Goal: Task Accomplishment & Management: Use online tool/utility

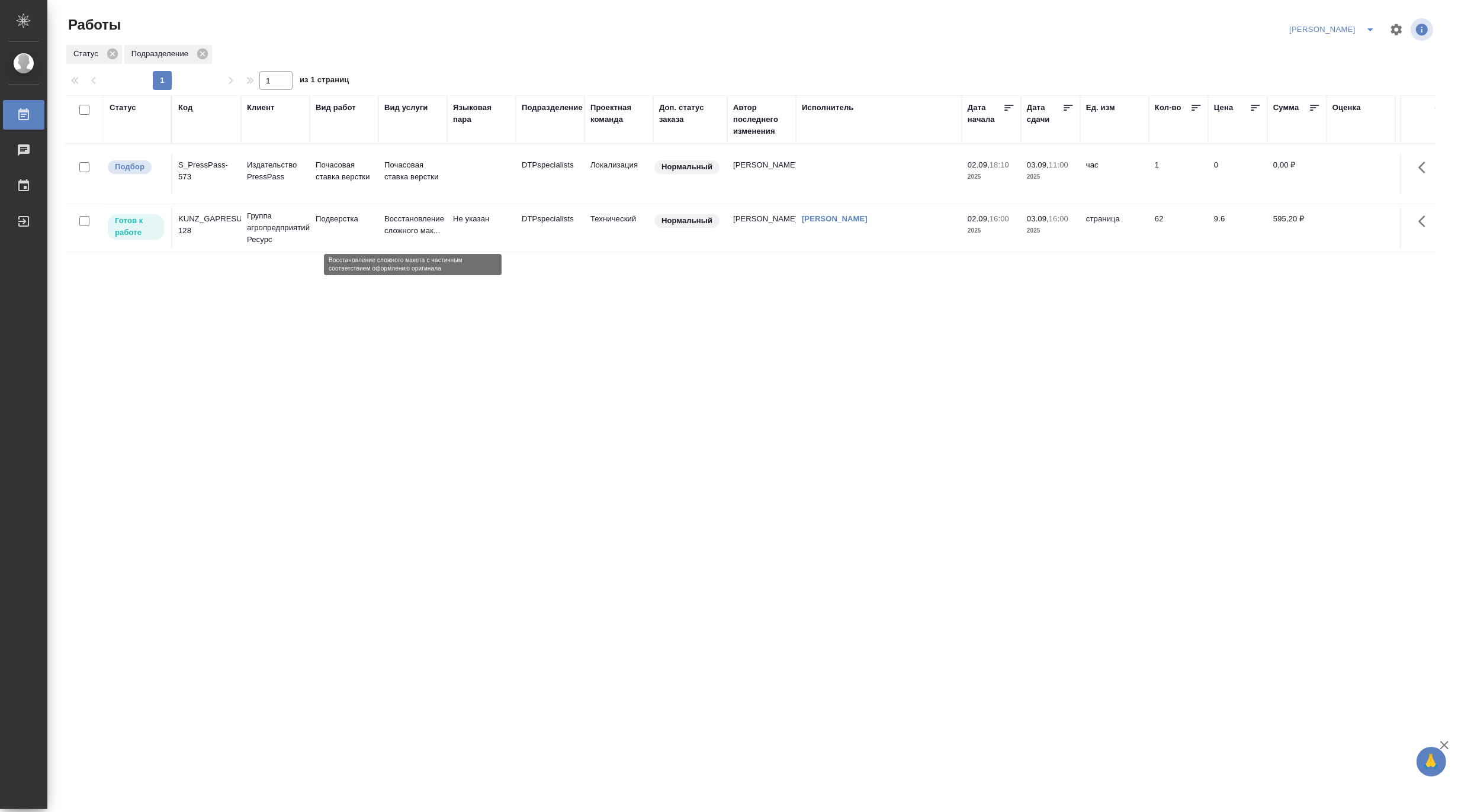
click at [392, 226] on p "Восстановление сложного мак..." at bounding box center [412, 225] width 56 height 24
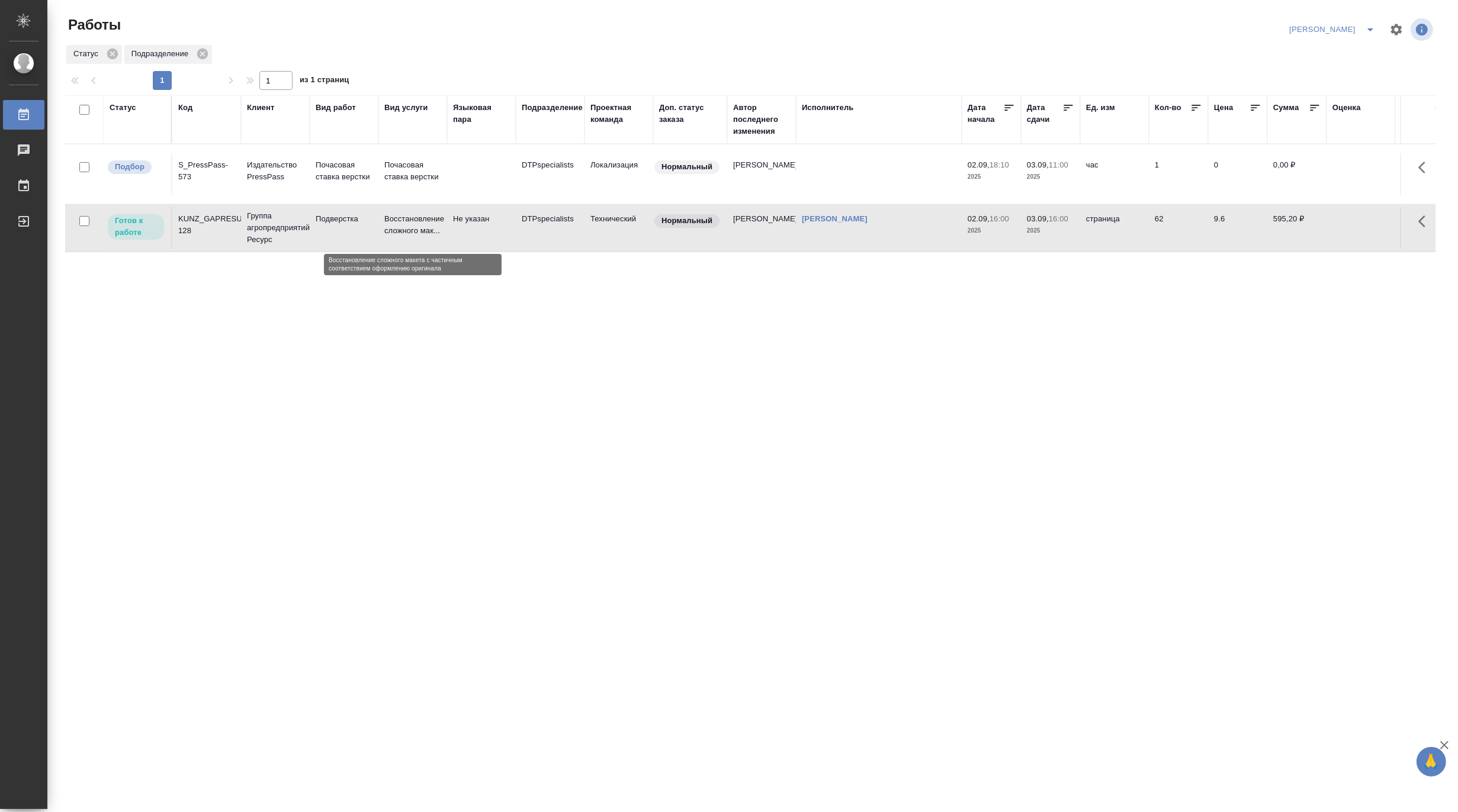
click at [392, 226] on p "Восстановление сложного мак..." at bounding box center [412, 225] width 56 height 24
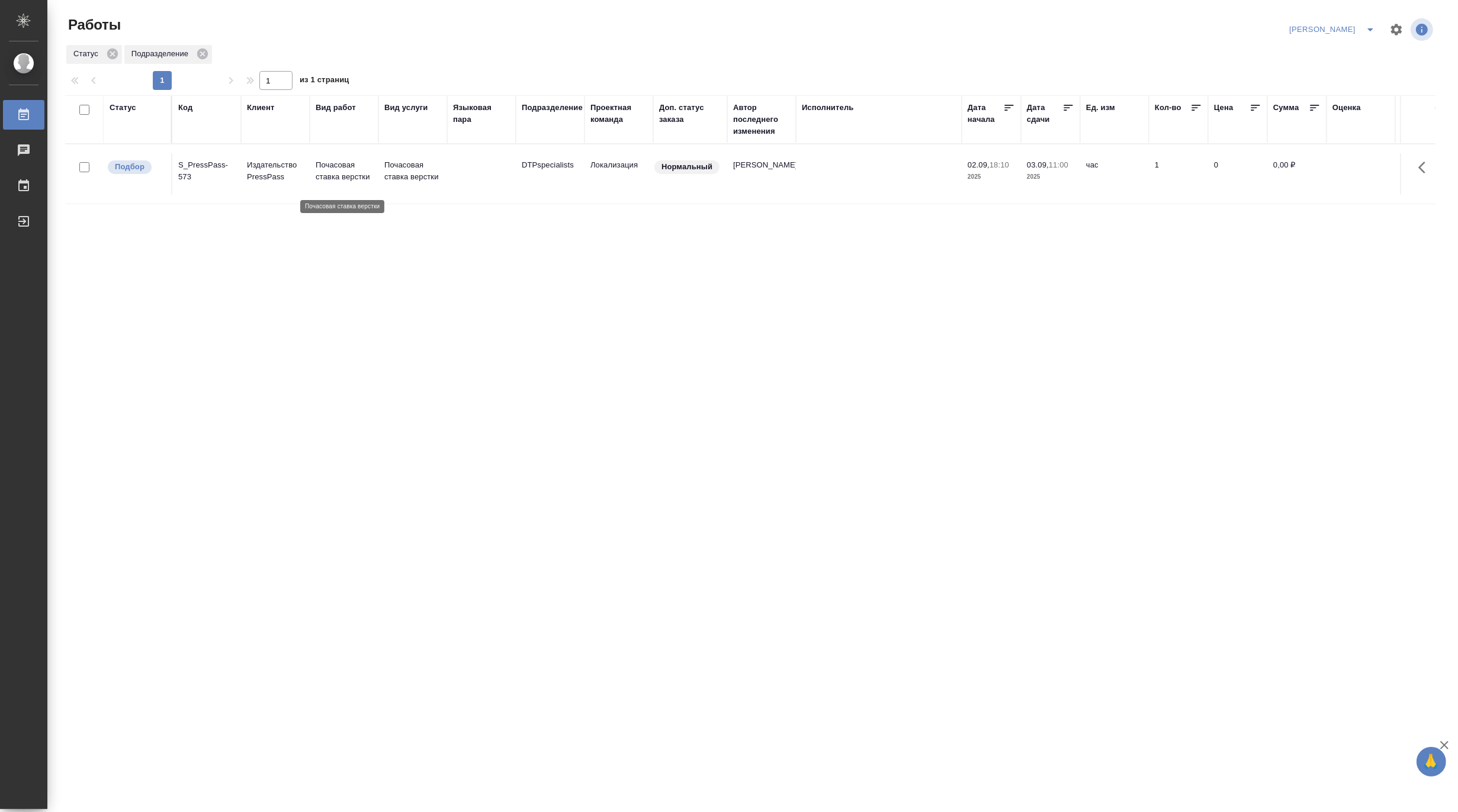
click at [358, 174] on p "Почасовая ставка верстки" at bounding box center [344, 171] width 56 height 24
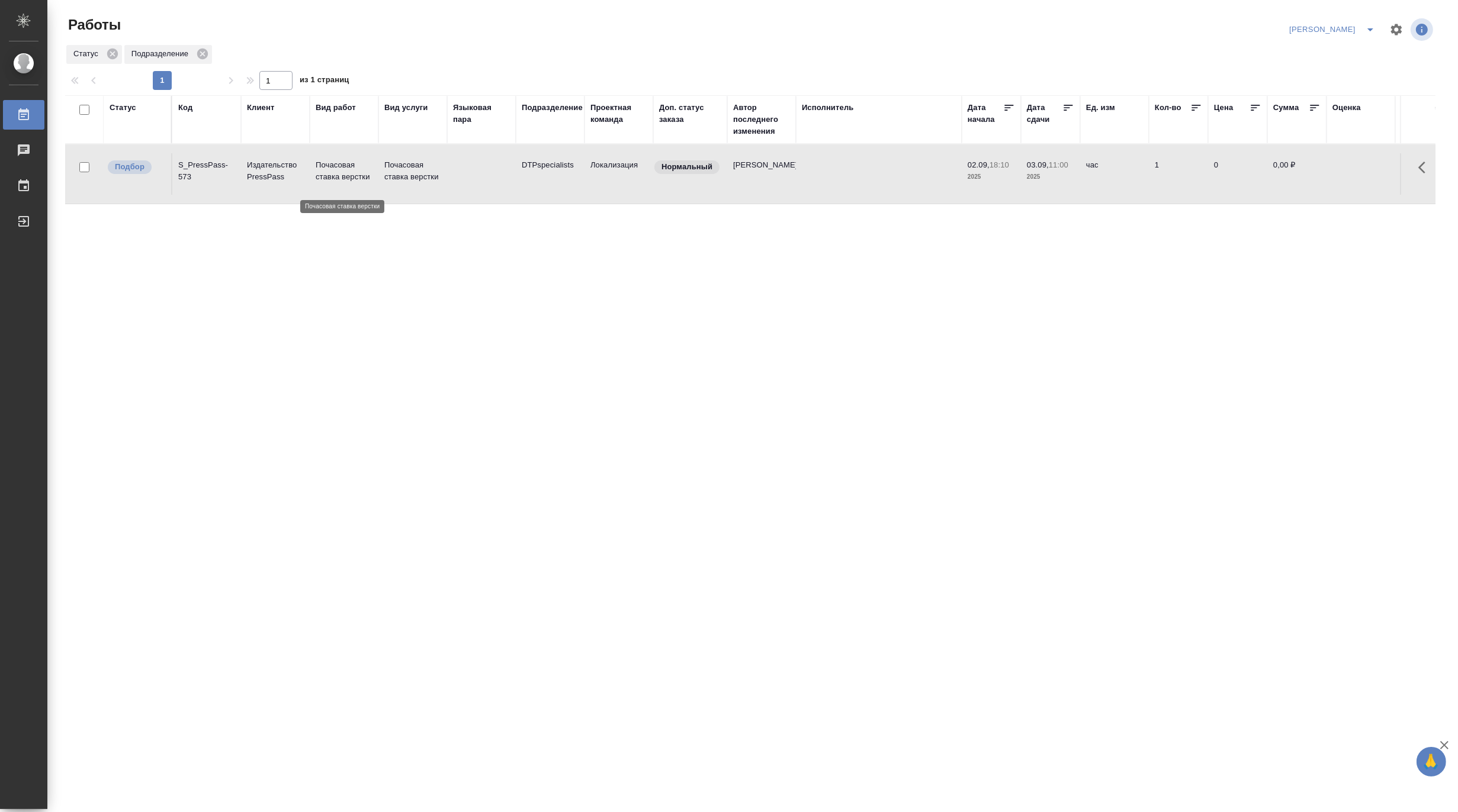
click at [358, 174] on p "Почасовая ставка верстки" at bounding box center [344, 171] width 56 height 24
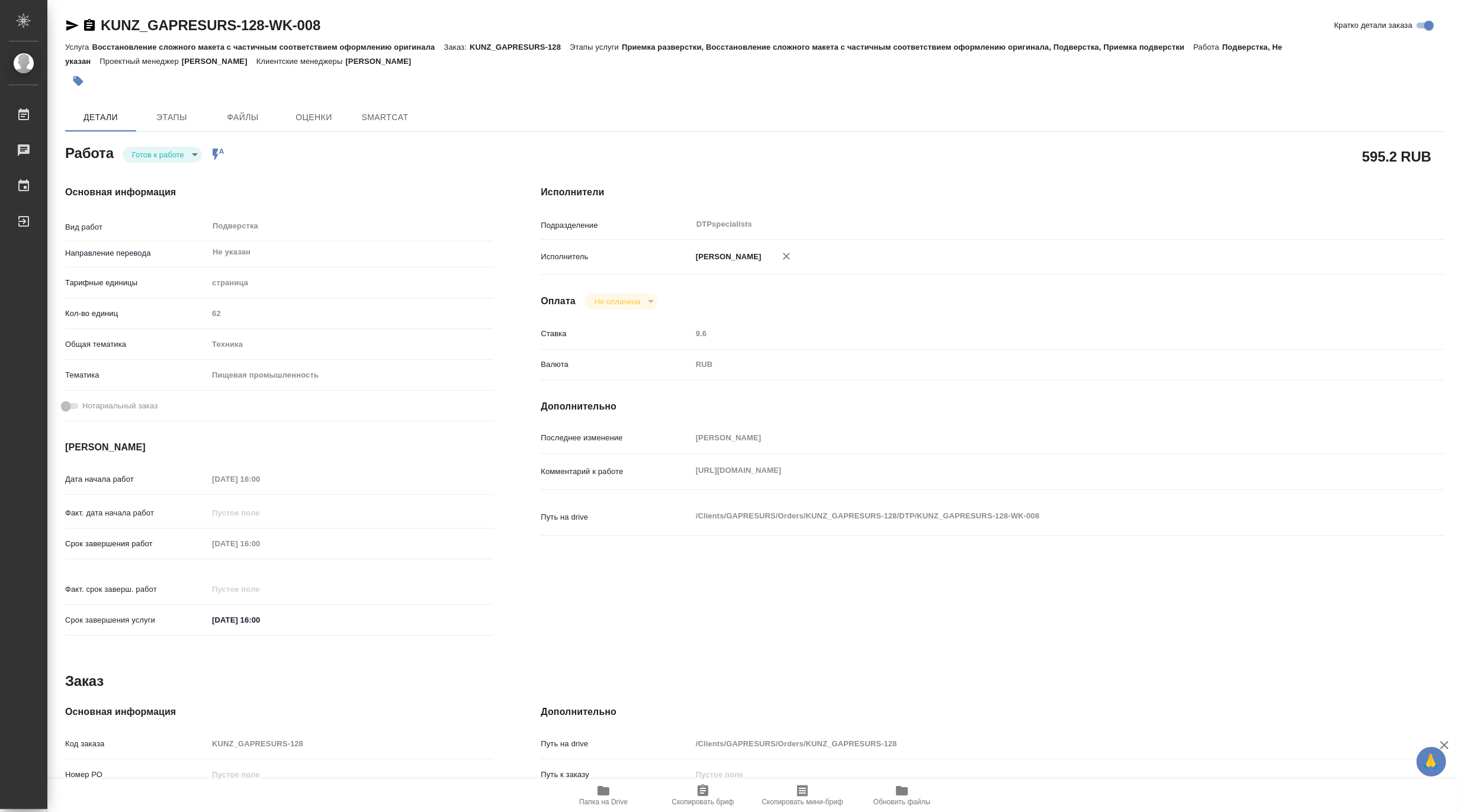
type textarea "x"
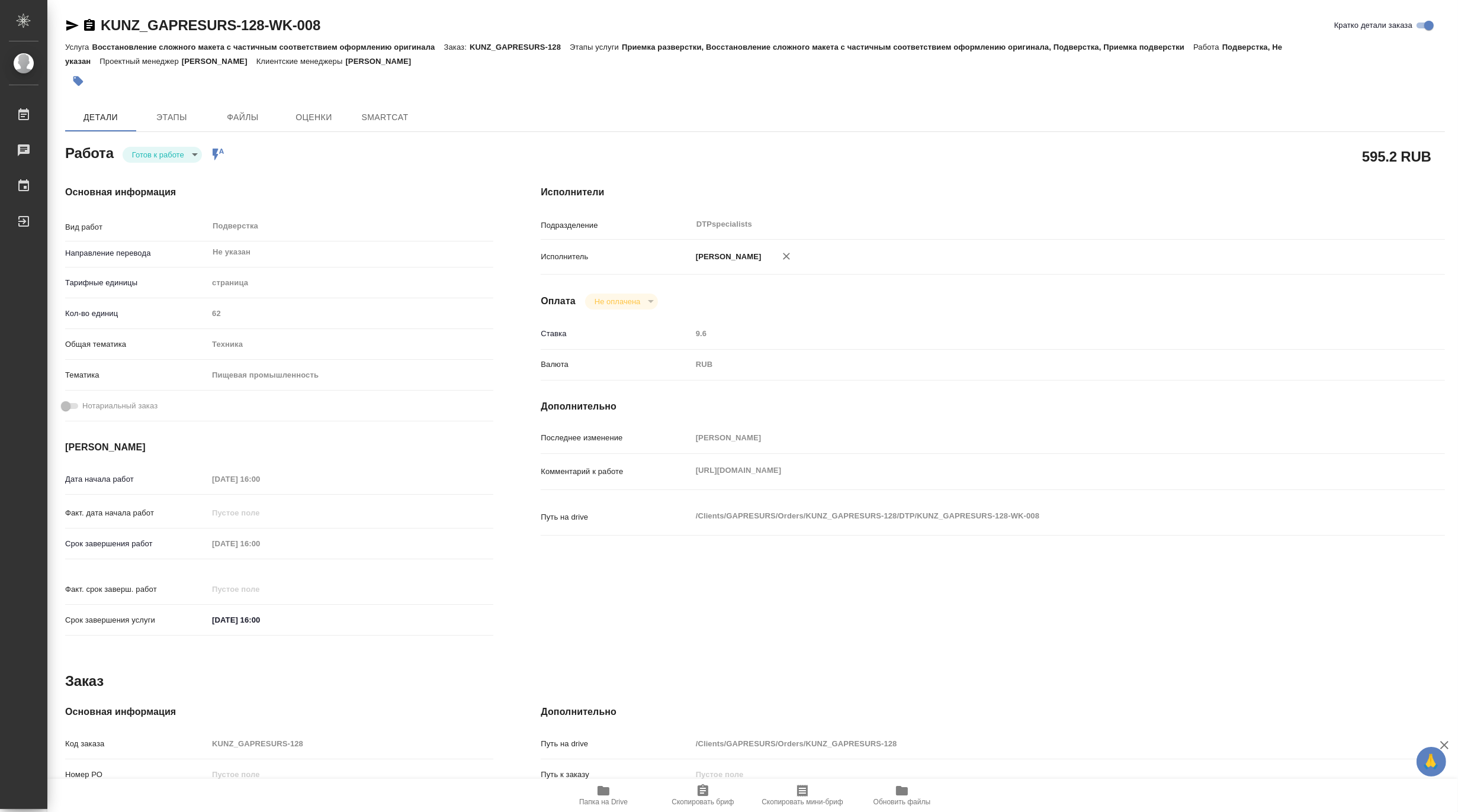
type textarea "x"
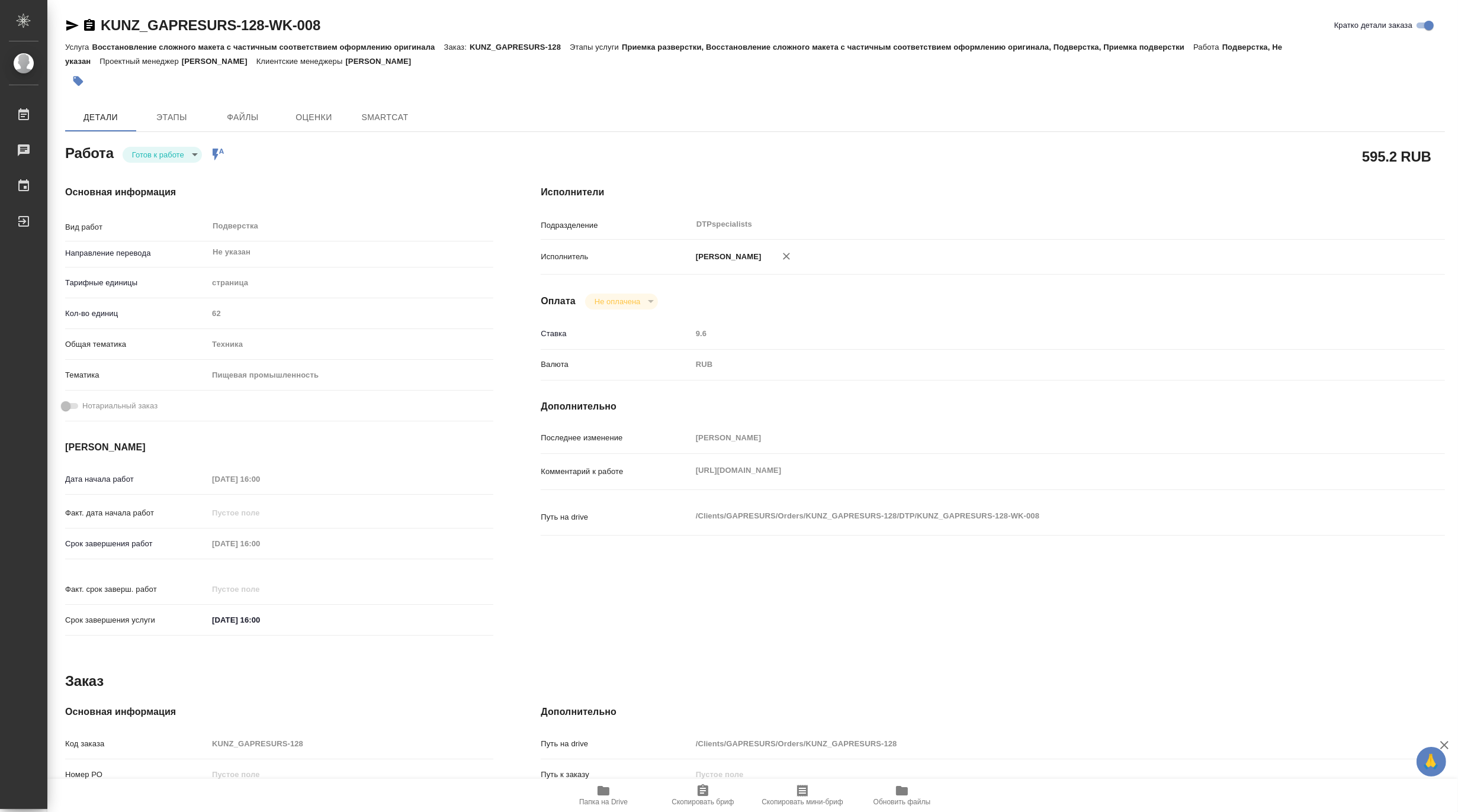
type textarea "x"
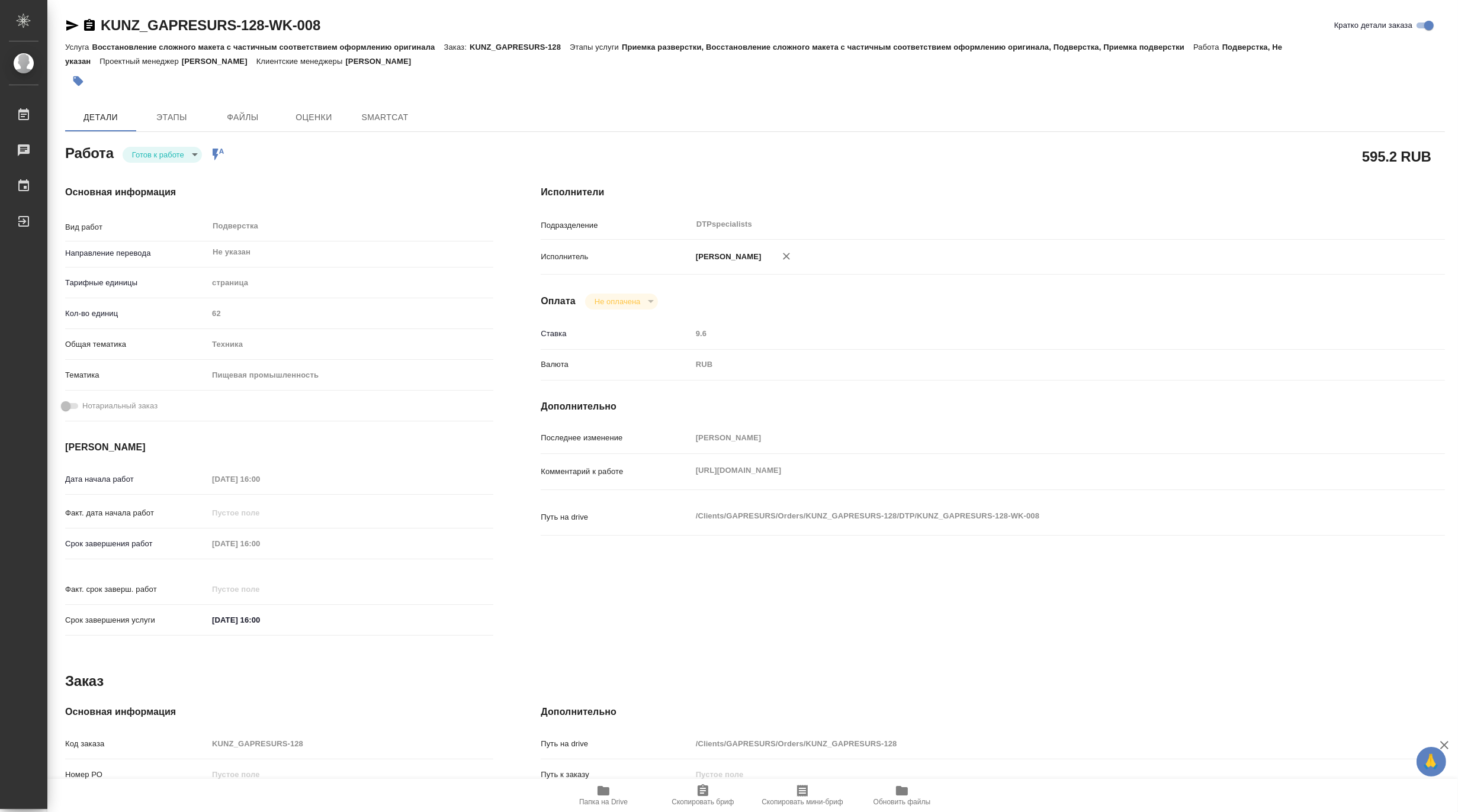
type textarea "x"
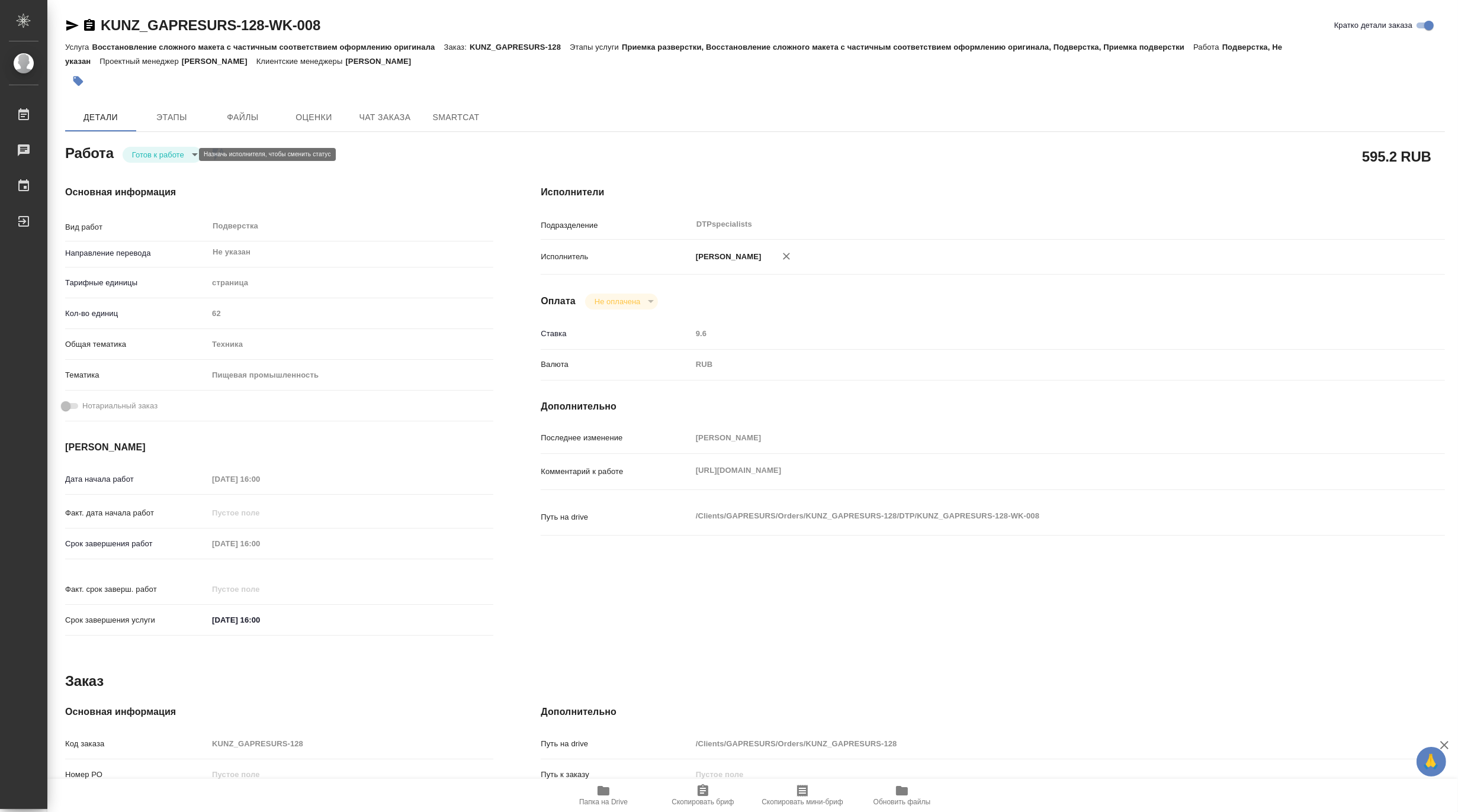
click at [144, 158] on body "🙏 .cls-1 fill:#fff; AWATERA Matveeva Maria Работы Чаты График Выйти KUNZ_GAPRES…" at bounding box center [729, 406] width 1458 height 812
type textarea "x"
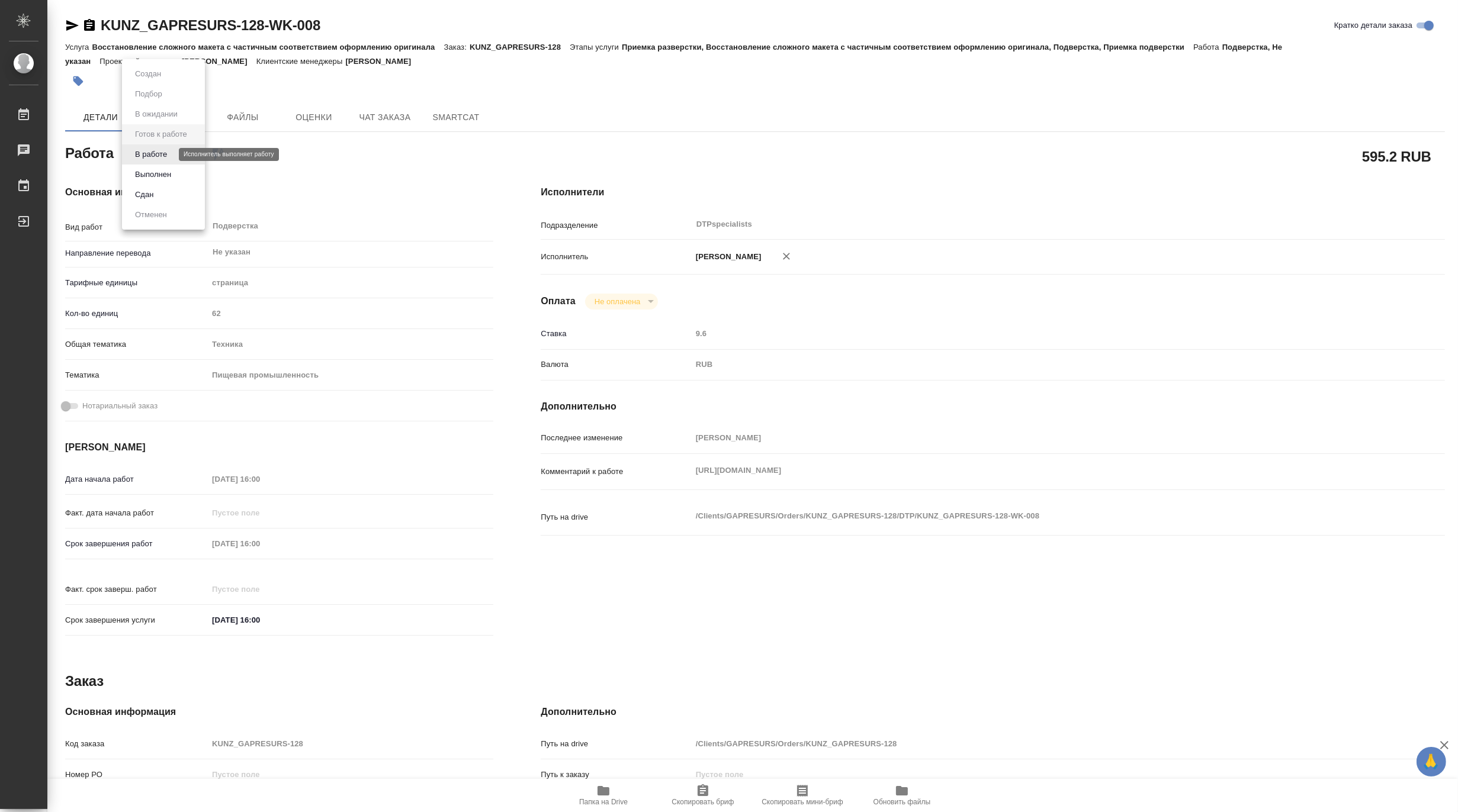
type textarea "x"
click at [144, 158] on button "В работе" at bounding box center [151, 153] width 39 height 13
type textarea "x"
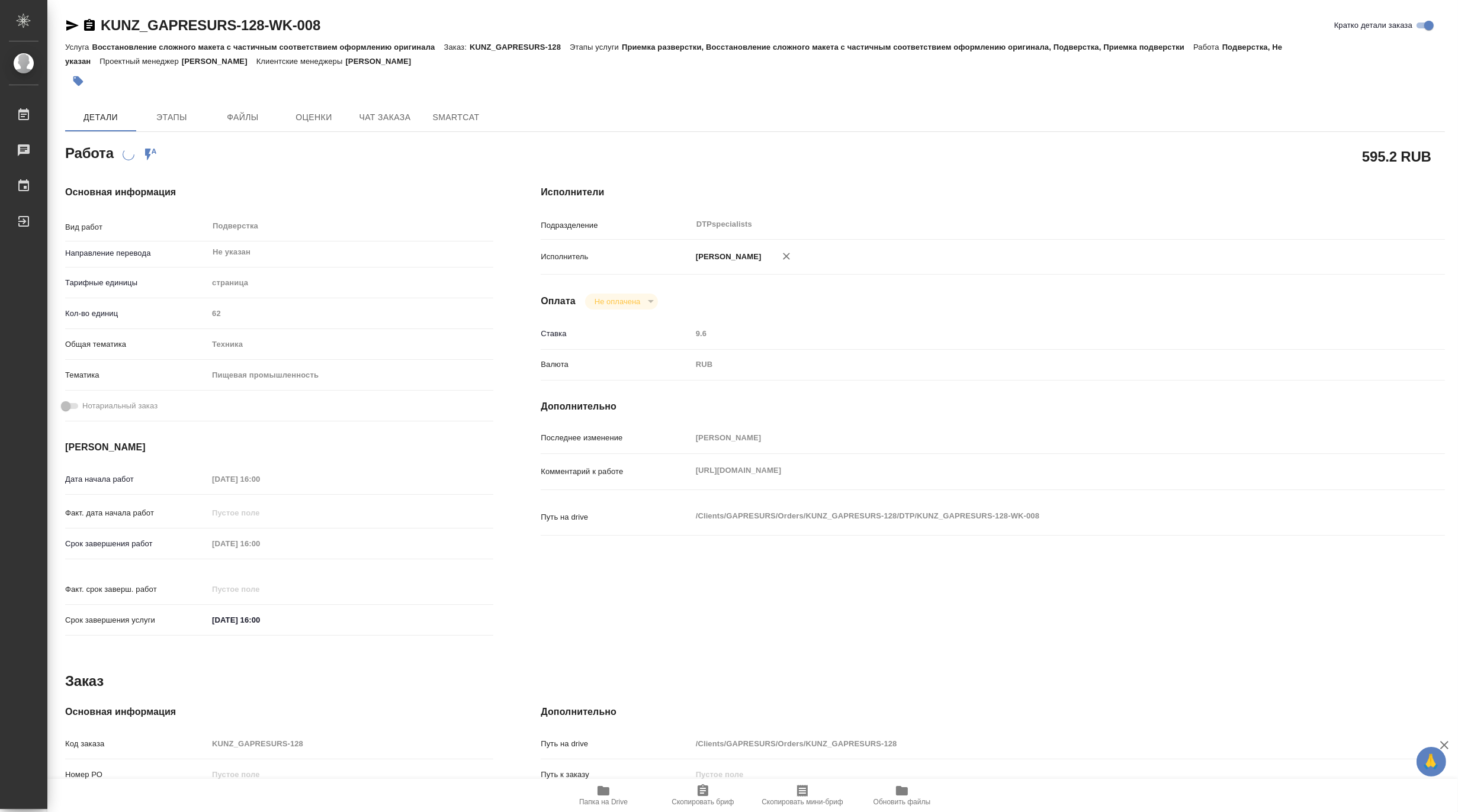
type textarea "x"
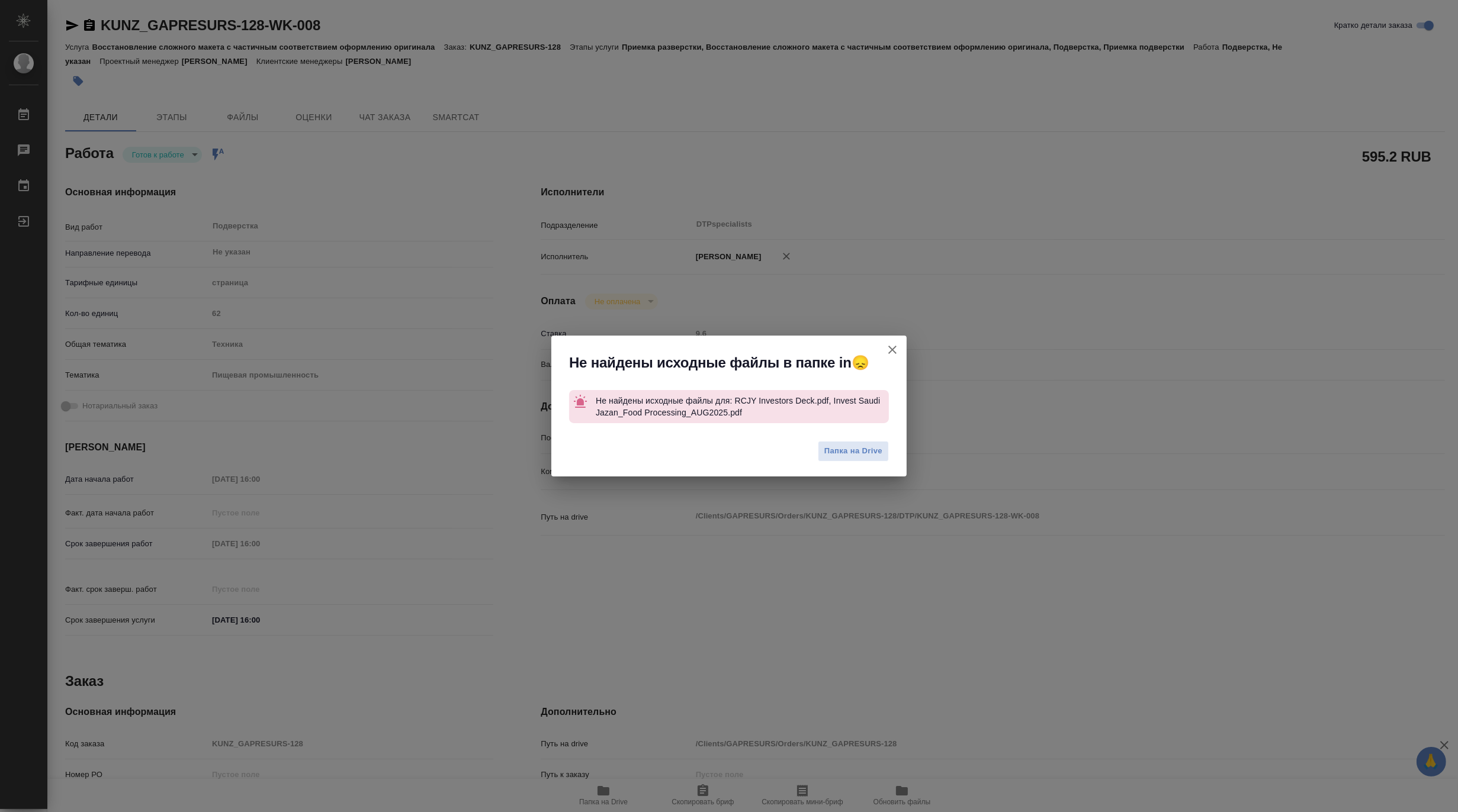
type textarea "x"
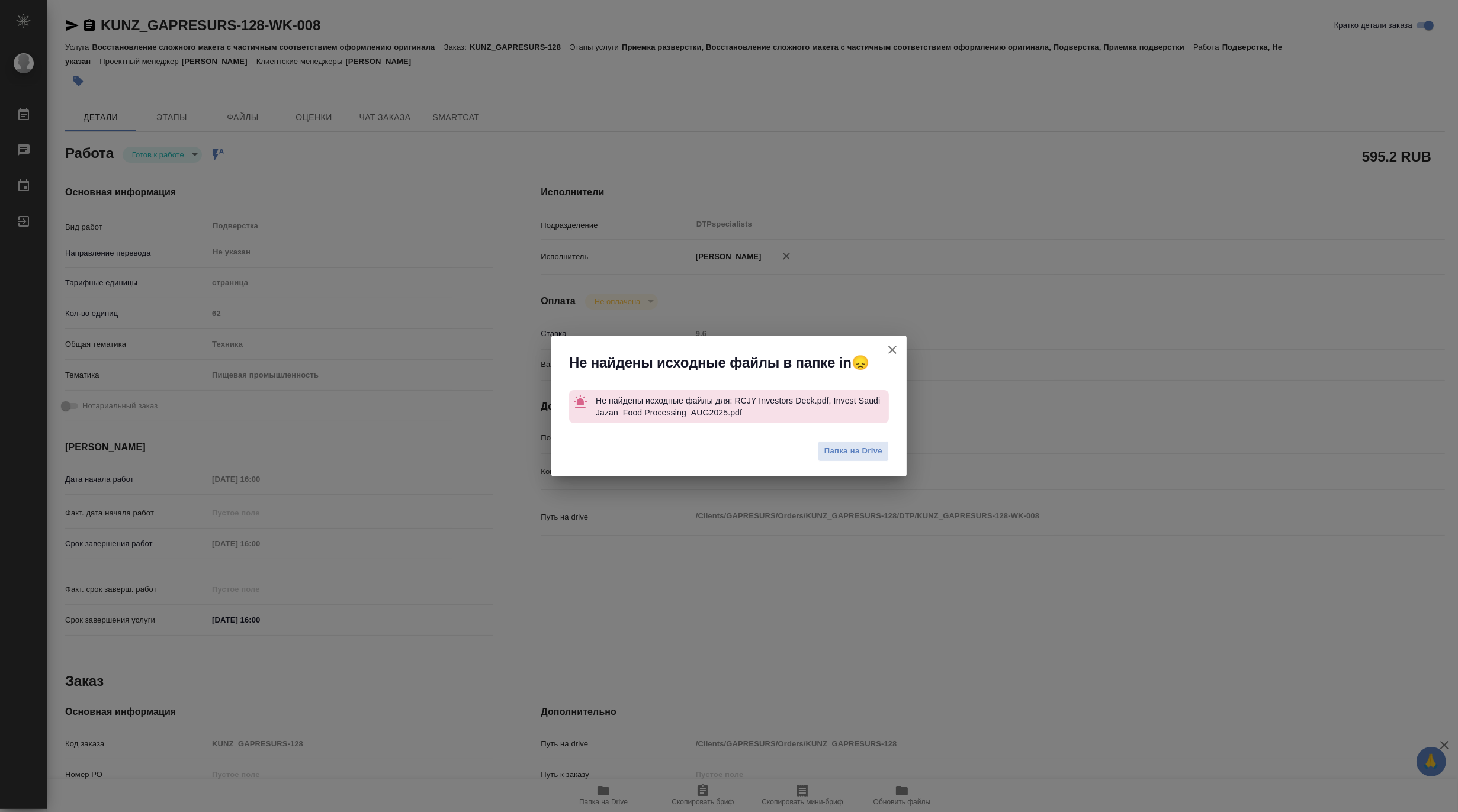
type textarea "x"
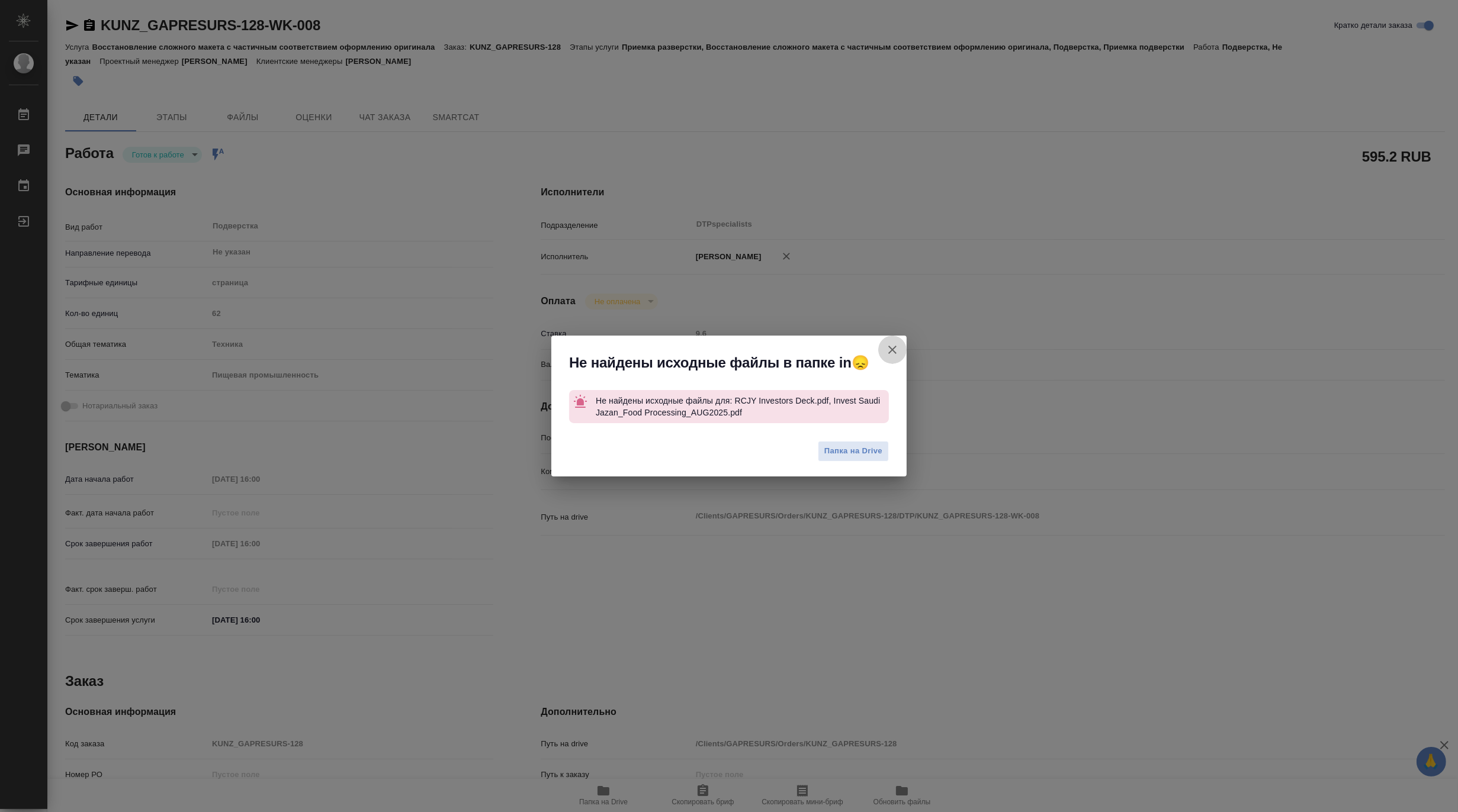
click at [888, 347] on icon "button" at bounding box center [892, 350] width 14 height 14
type textarea "x"
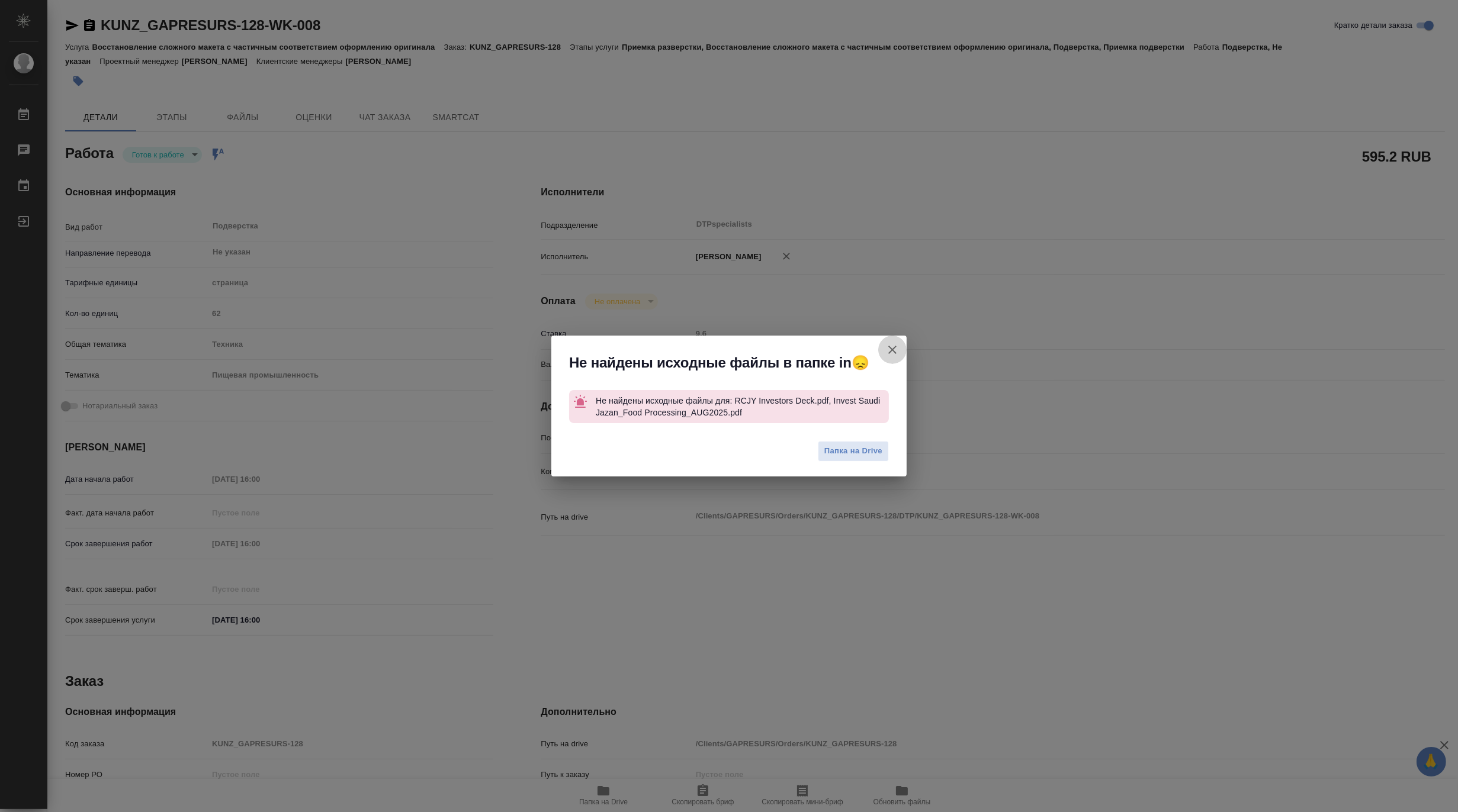
type textarea "x"
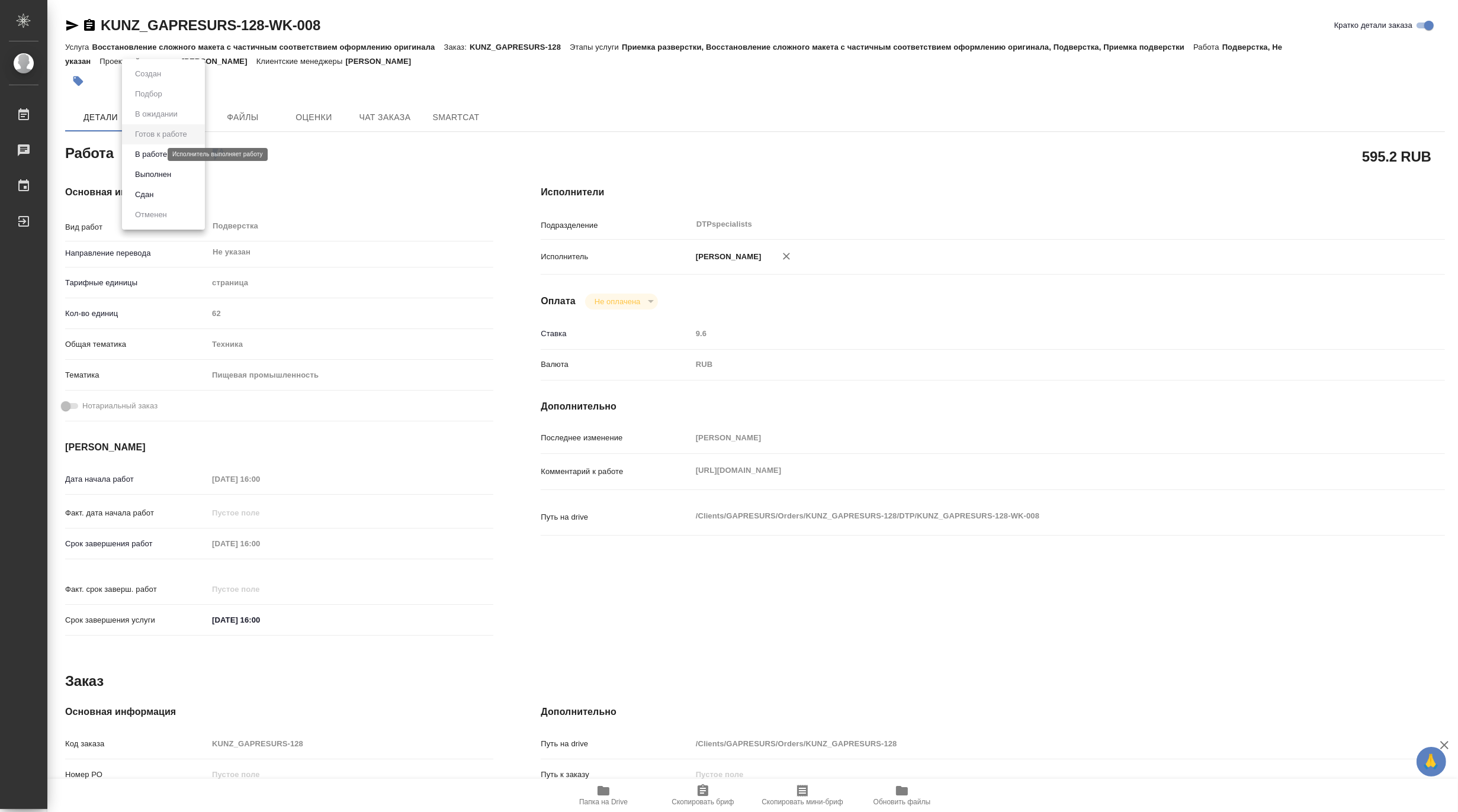
click at [154, 154] on body "🙏 .cls-1 fill:#fff; AWATERA Matveeva Maria Работы 0 Чаты График Выйти KUNZ_GAPR…" at bounding box center [729, 406] width 1458 height 812
click at [141, 156] on button "В работе" at bounding box center [151, 153] width 39 height 13
type textarea "x"
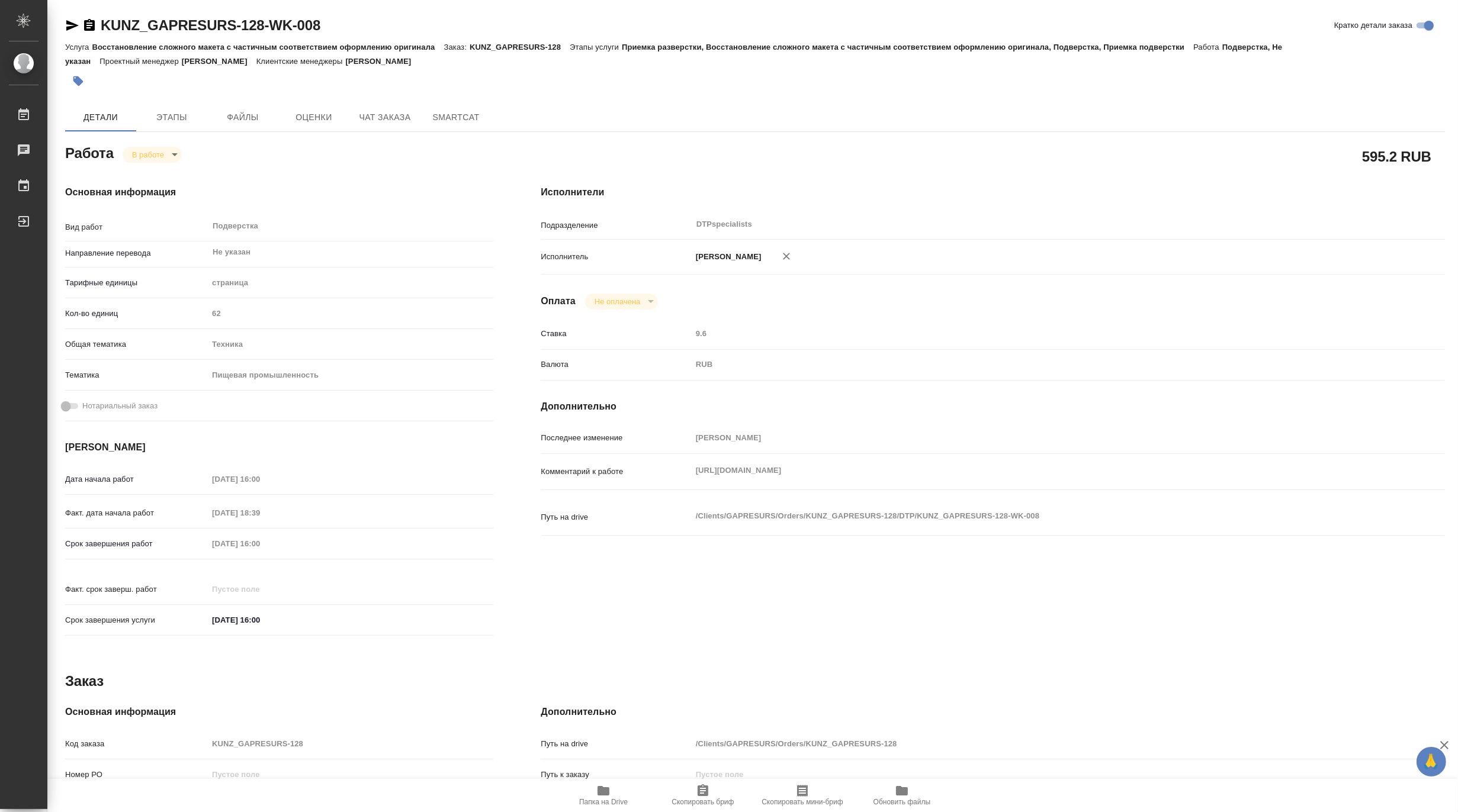
type textarea "x"
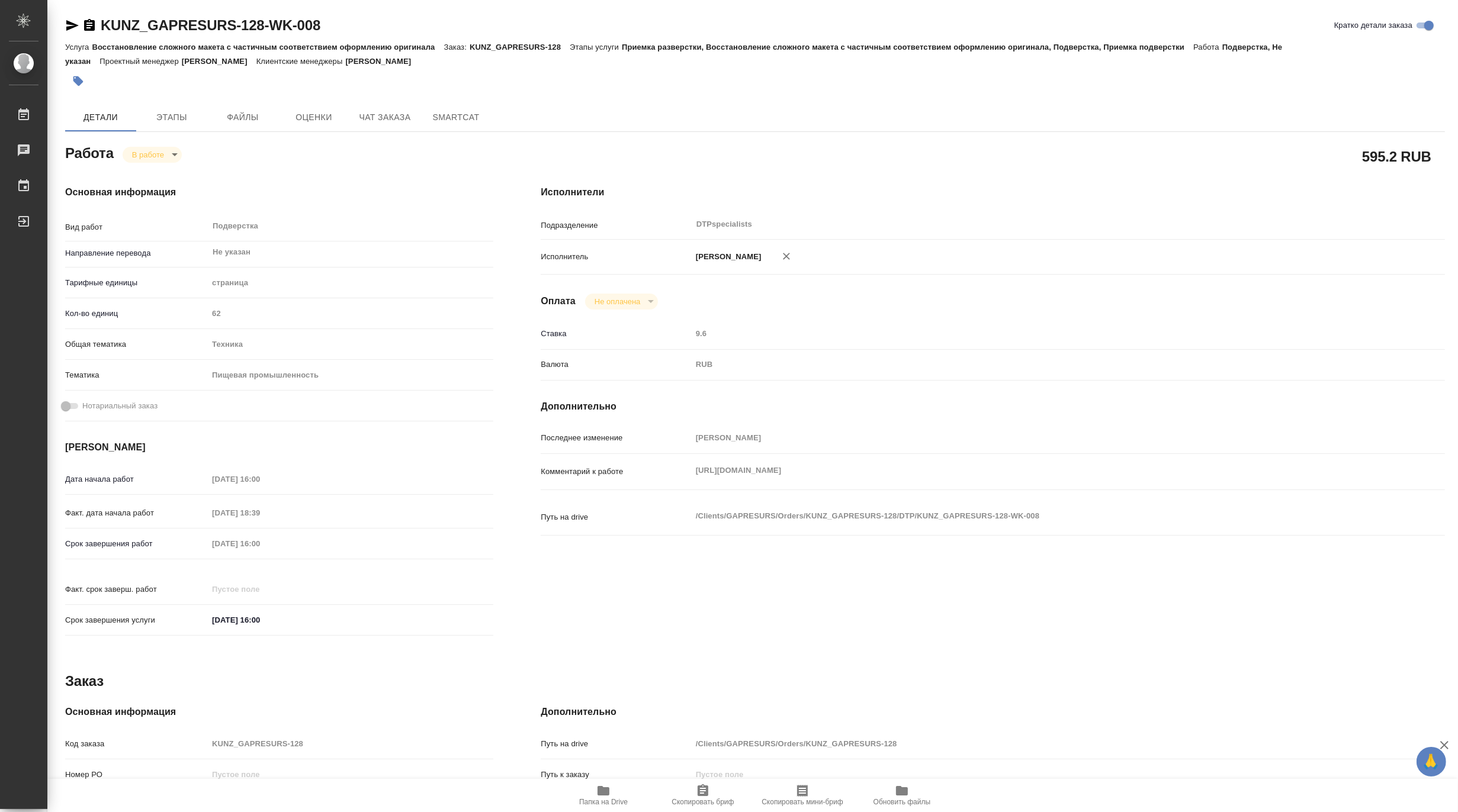
type textarea "x"
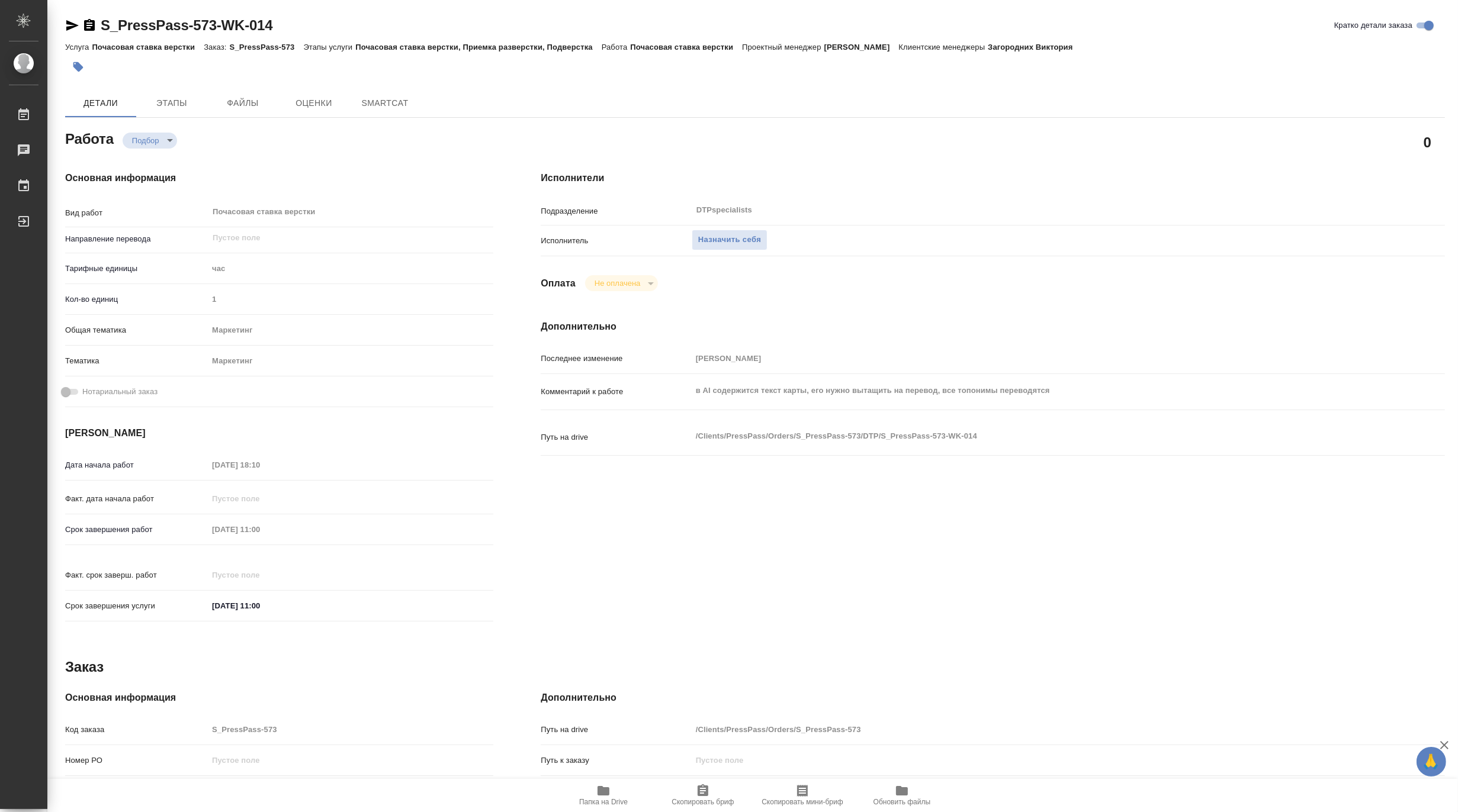
type textarea "x"
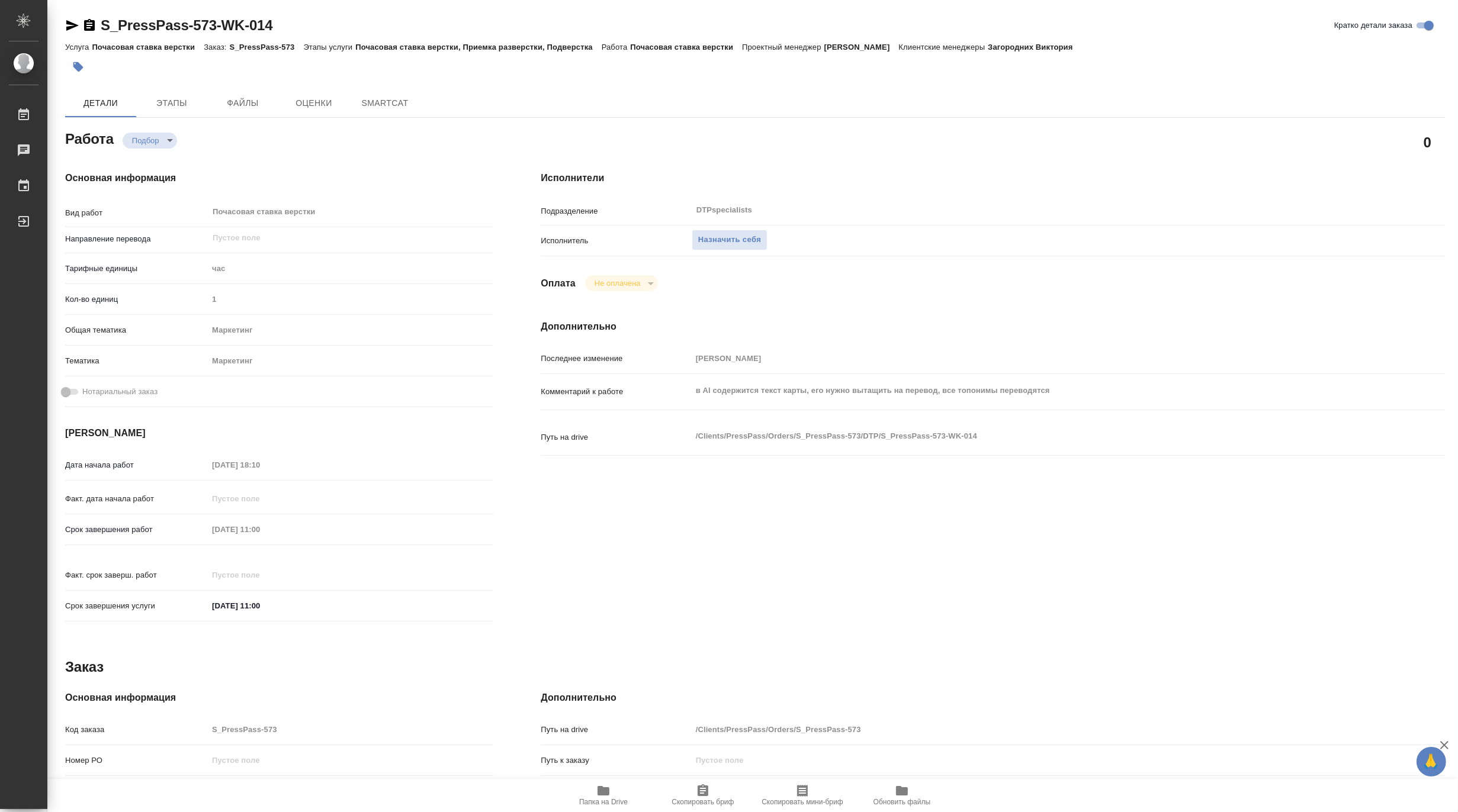
type textarea "x"
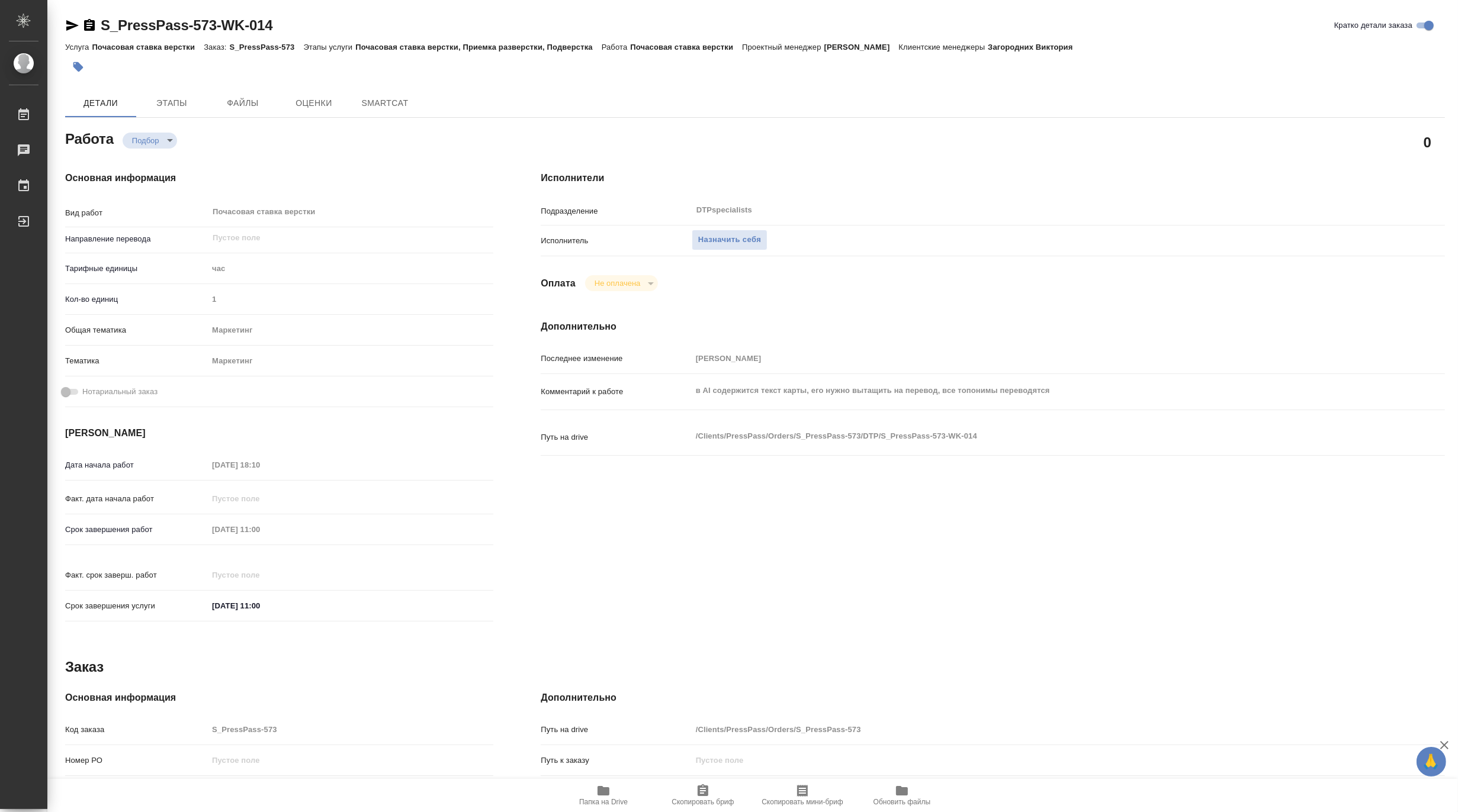
type textarea "x"
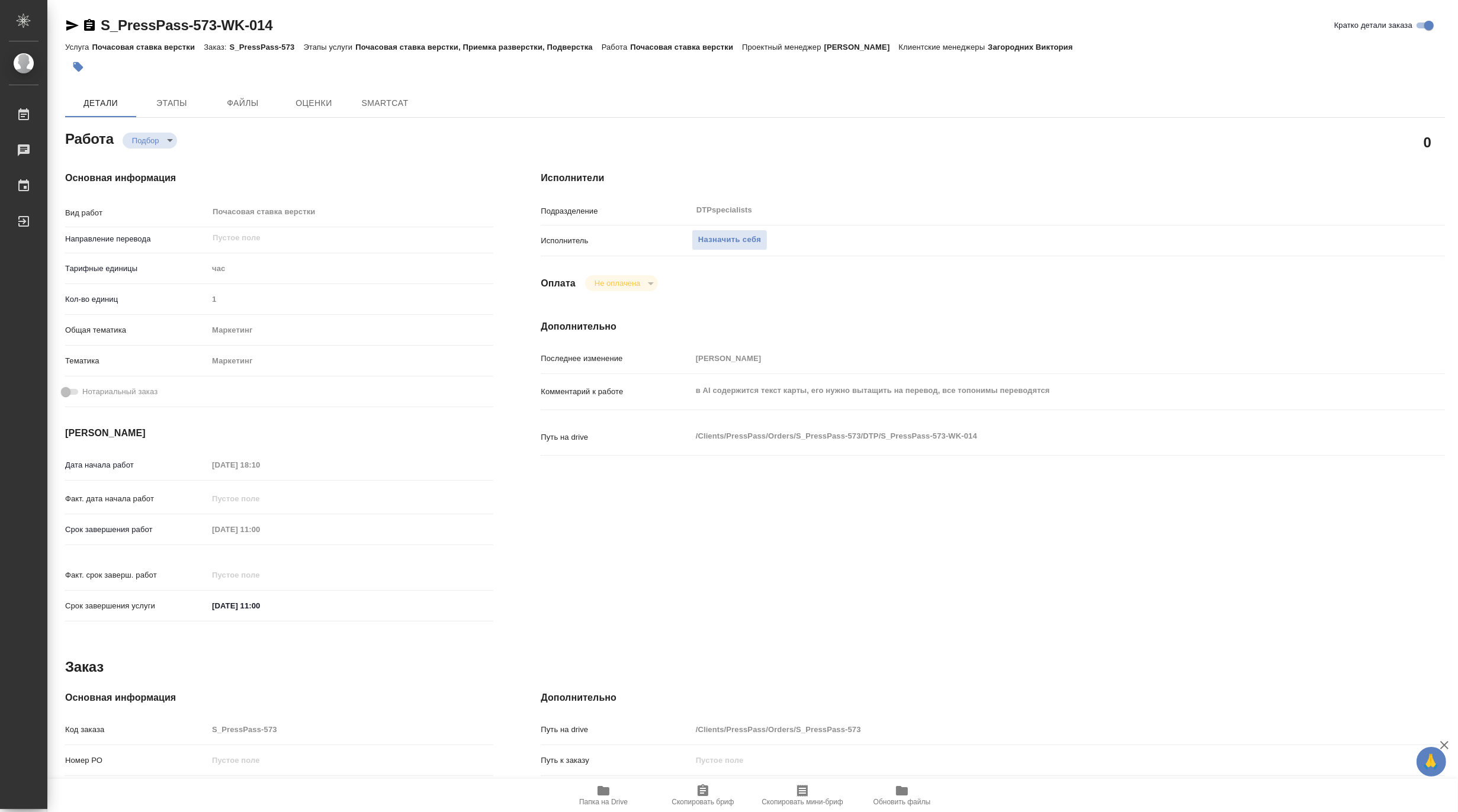
type textarea "x"
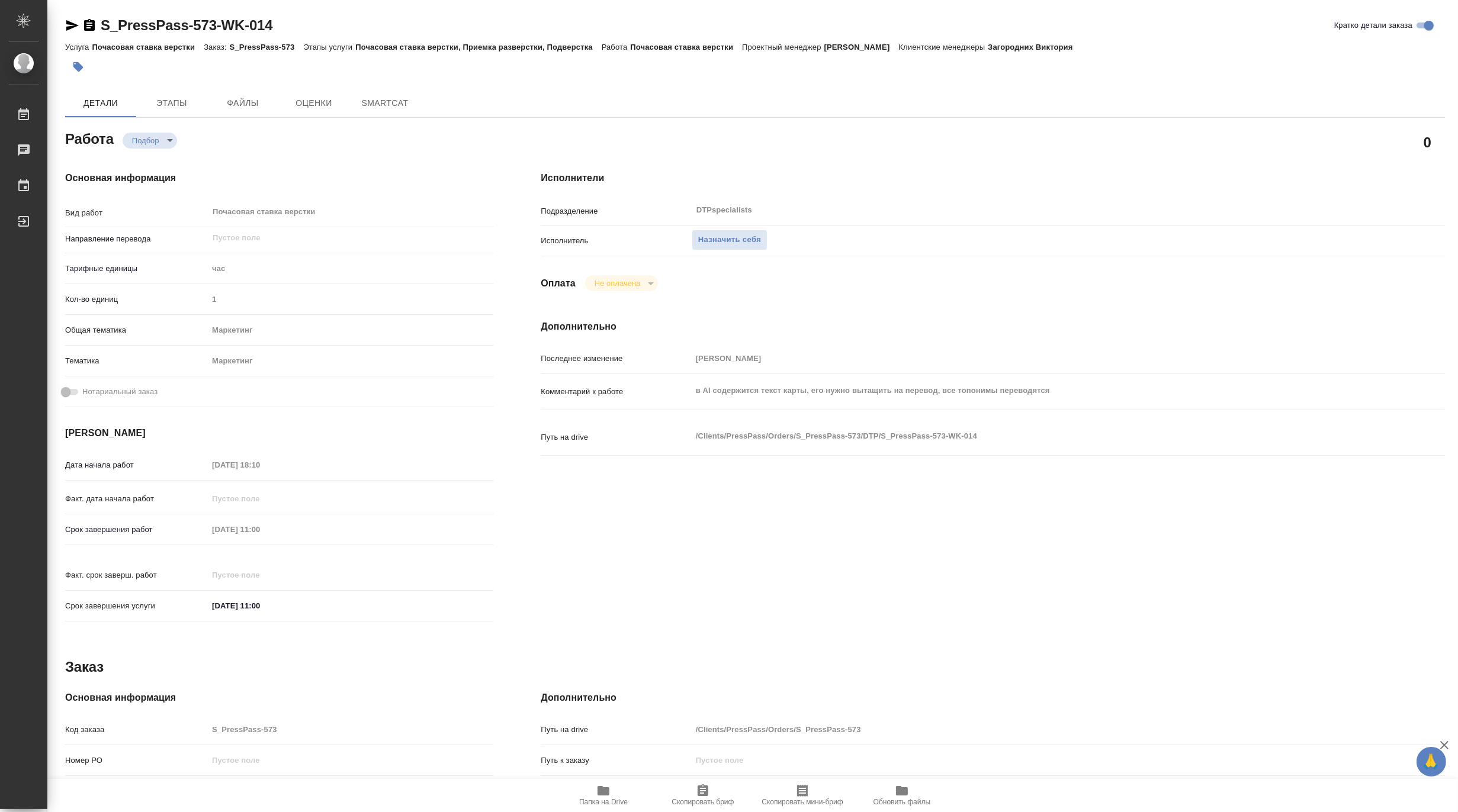
type textarea "x"
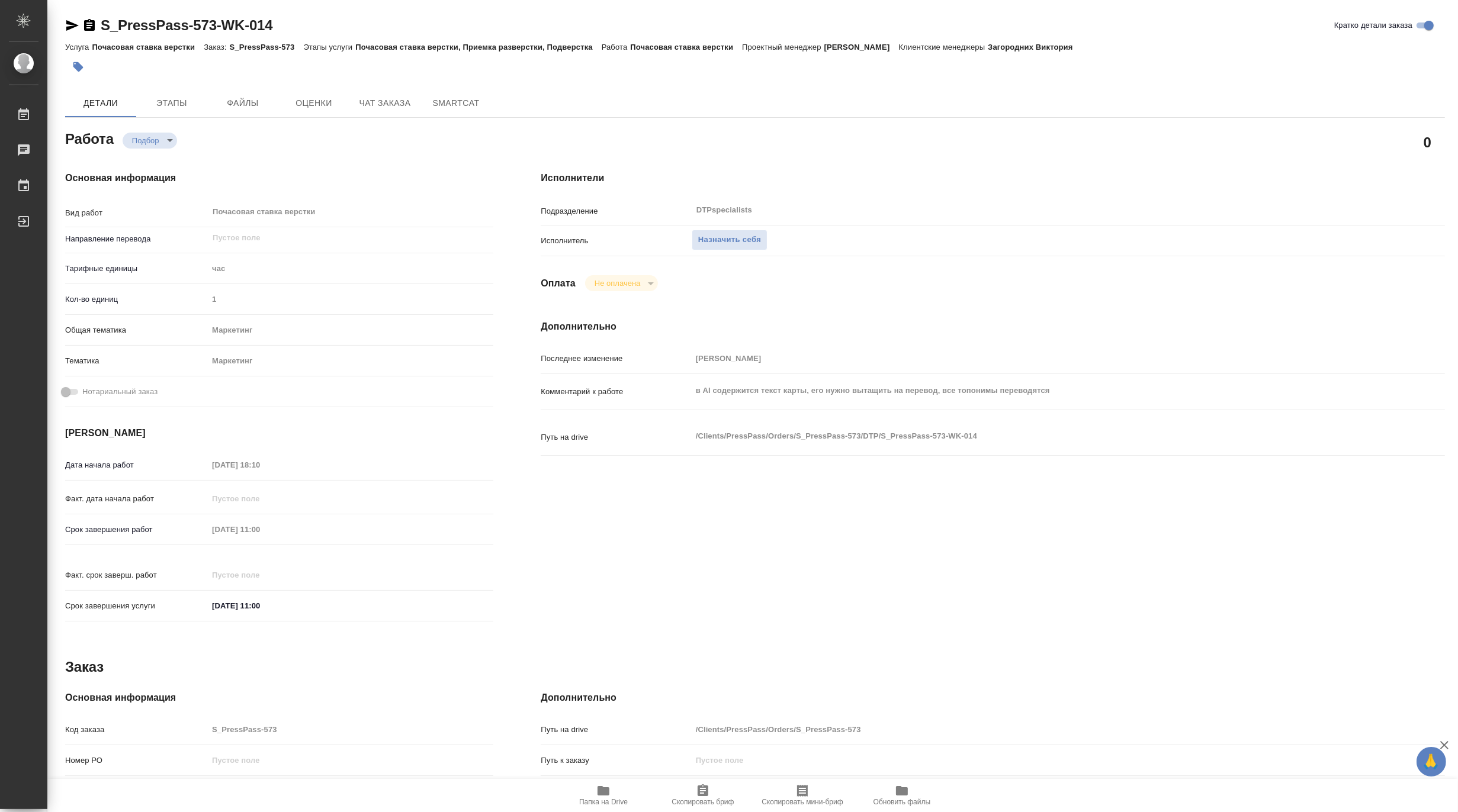
type textarea "x"
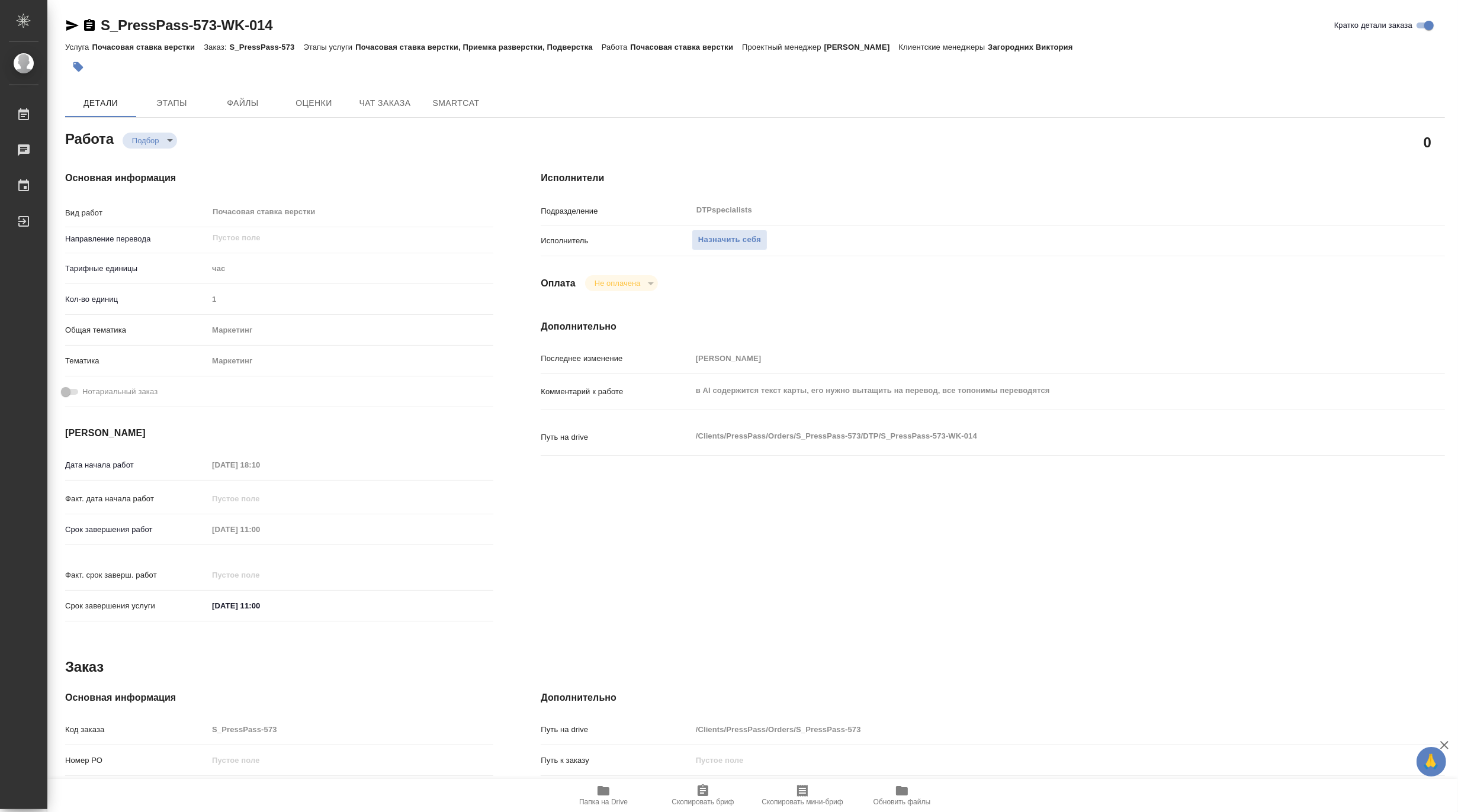
type textarea "x"
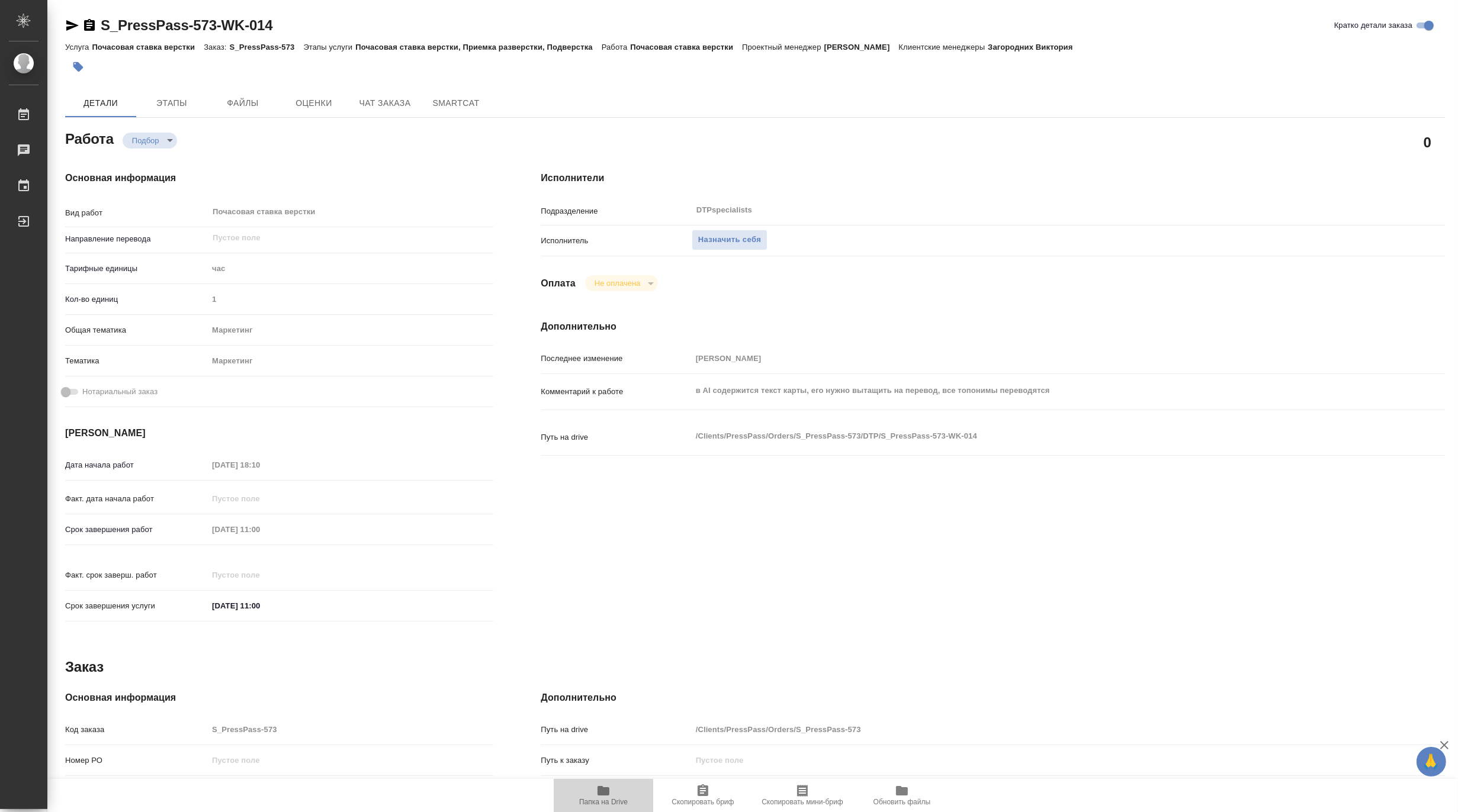
click at [609, 801] on span "Папка на Drive" at bounding box center [603, 802] width 49 height 8
